Goal: Task Accomplishment & Management: Use online tool/utility

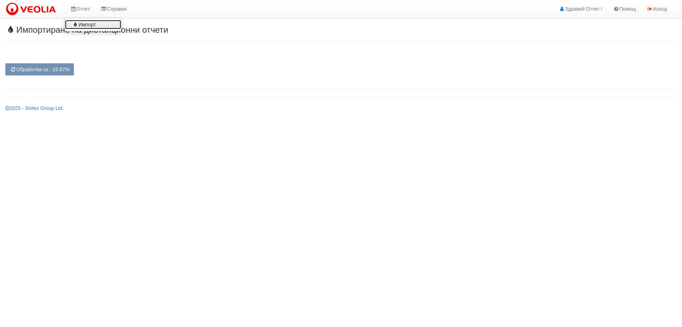
click at [81, 26] on link "Импорт" at bounding box center [93, 24] width 56 height 9
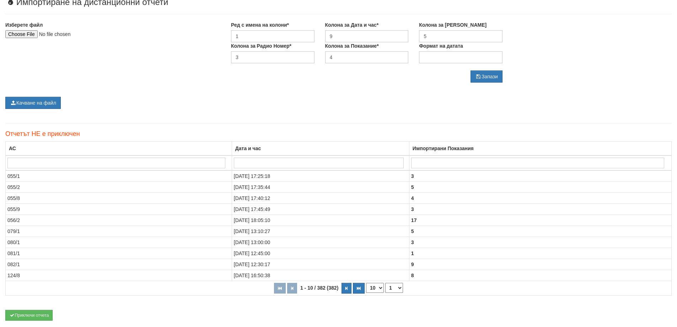
scroll to position [56, 0]
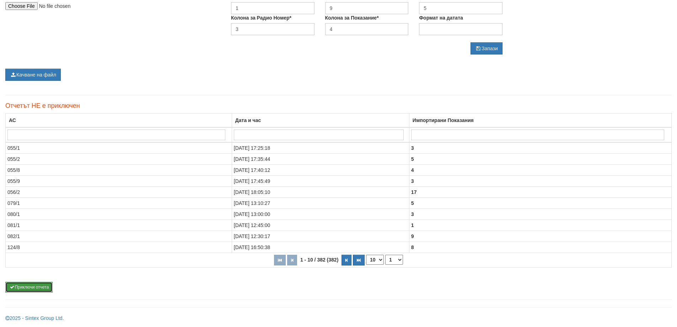
click at [40, 284] on button "Приключи отчета" at bounding box center [28, 287] width 47 height 11
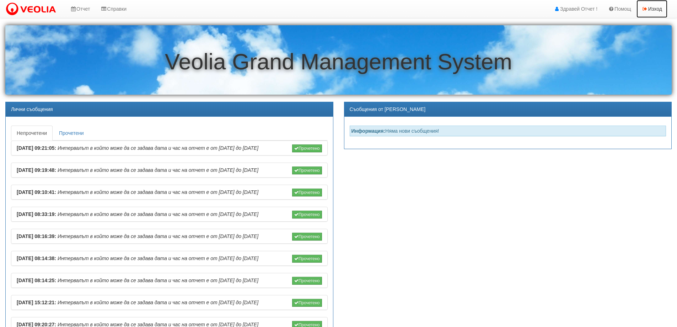
click at [654, 9] on link "Изход" at bounding box center [652, 9] width 31 height 18
